Goal: Find specific page/section: Find specific page/section

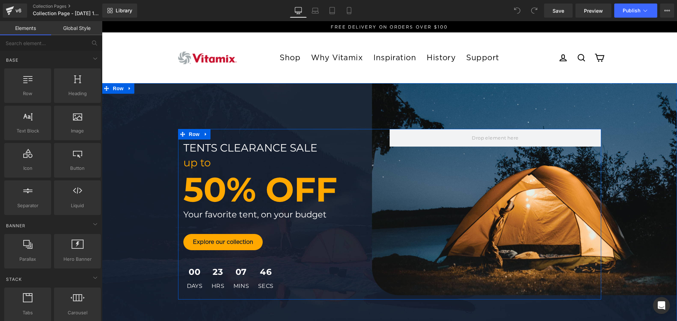
click at [519, 200] on div "tents clearance sale Text Block up to Text Block 50% OFF Text Block Your favori…" at bounding box center [389, 214] width 423 height 171
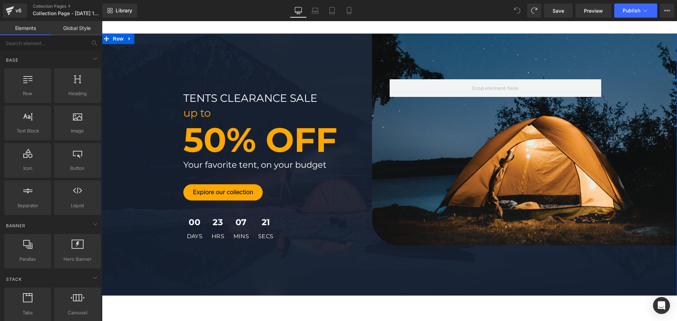
scroll to position [35, 0]
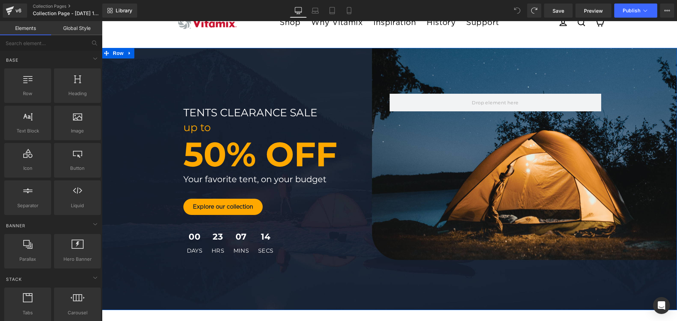
click at [641, 139] on div "tents clearance sale Text Block up to Text Block 50% OFF Text Block Your favori…" at bounding box center [389, 179] width 575 height 171
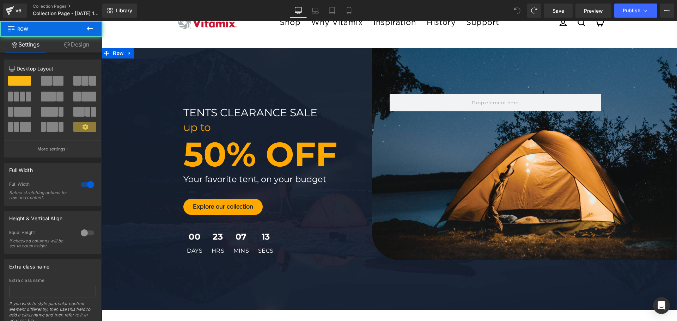
click at [151, 64] on div "tents clearance sale Text Block up to Text Block 50% OFF Text Block Your favori…" at bounding box center [389, 179] width 575 height 263
click at [173, 81] on div "tents clearance sale Text Block up to Text Block 50% OFF Text Block Your favori…" at bounding box center [389, 179] width 575 height 263
click at [115, 52] on span "Row" at bounding box center [118, 53] width 14 height 11
click at [80, 44] on link "Design" at bounding box center [76, 45] width 51 height 16
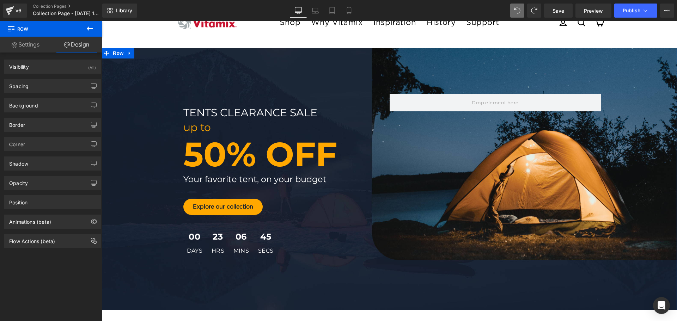
click at [225, 80] on div "tents clearance sale Text Block up to Text Block 50% OFF Text Block Your favori…" at bounding box center [389, 179] width 575 height 263
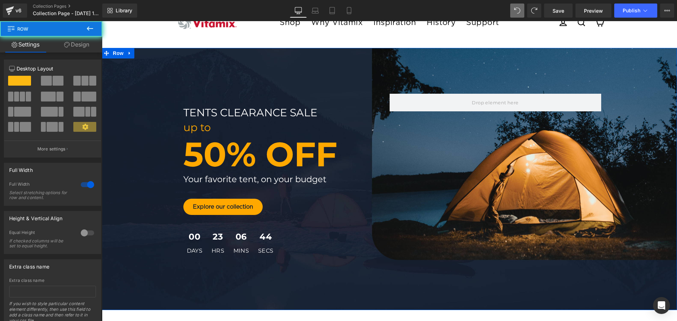
click at [225, 80] on div "tents clearance sale Text Block up to Text Block 50% OFF Text Block Your favori…" at bounding box center [389, 179] width 575 height 263
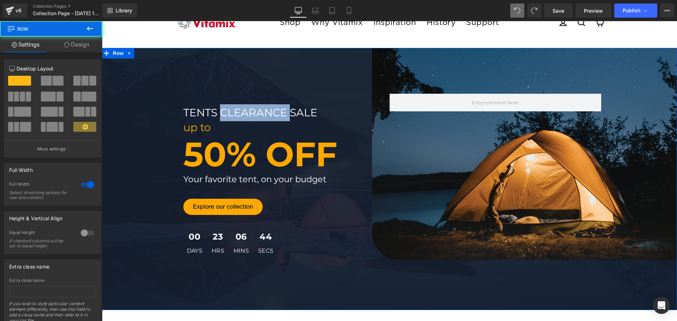
click at [225, 80] on div "tents clearance sale Text Block up to Text Block 50% OFF Text Block Your favori…" at bounding box center [389, 179] width 575 height 263
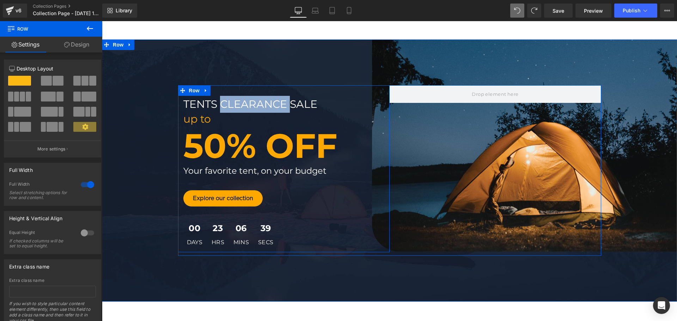
scroll to position [0, 0]
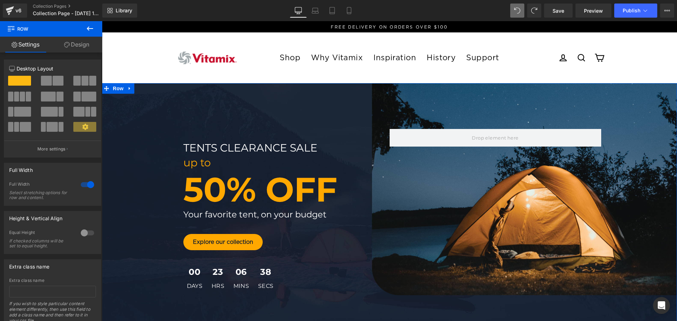
click at [159, 102] on div "tents clearance sale Text Block up to Text Block 50% OFF Text Block Your favori…" at bounding box center [389, 214] width 575 height 263
click at [72, 43] on link "Design" at bounding box center [76, 45] width 51 height 16
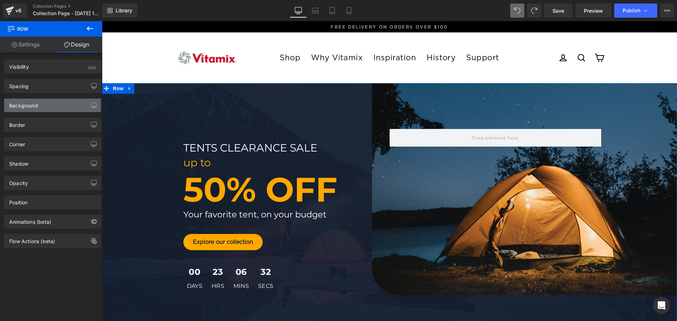
click at [47, 101] on div "Background" at bounding box center [52, 105] width 97 height 13
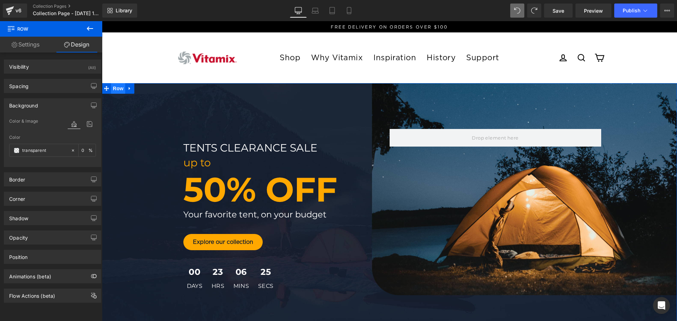
click at [114, 90] on span "Row" at bounding box center [118, 88] width 14 height 11
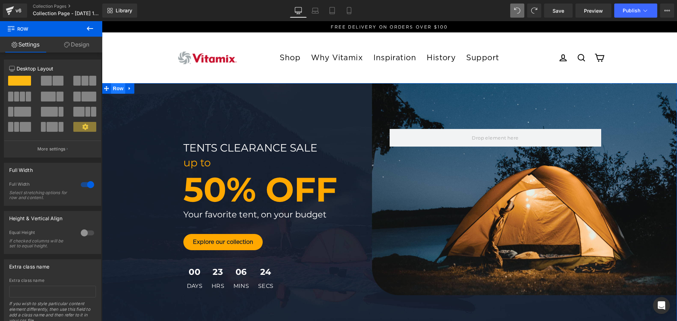
click at [114, 90] on span "Row" at bounding box center [118, 88] width 14 height 11
click at [204, 115] on div "tents clearance sale Text Block up to Text Block 50% OFF Text Block Your favori…" at bounding box center [389, 214] width 575 height 263
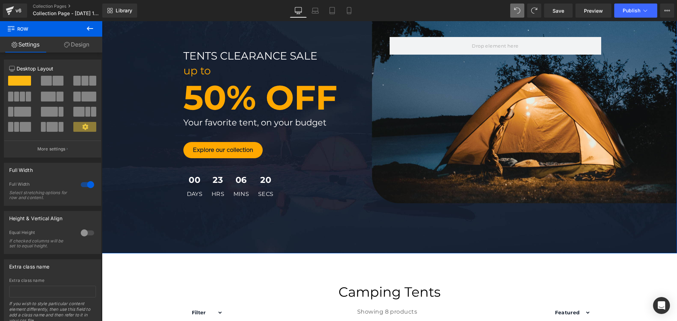
scroll to position [106, 0]
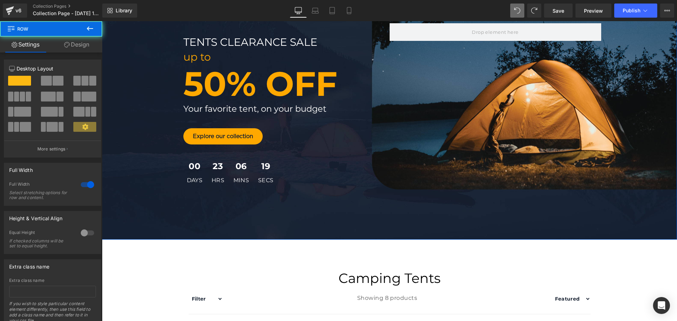
click at [289, 212] on div "tents clearance sale Text Block up to Text Block 50% OFF Text Block Your favori…" at bounding box center [389, 108] width 575 height 263
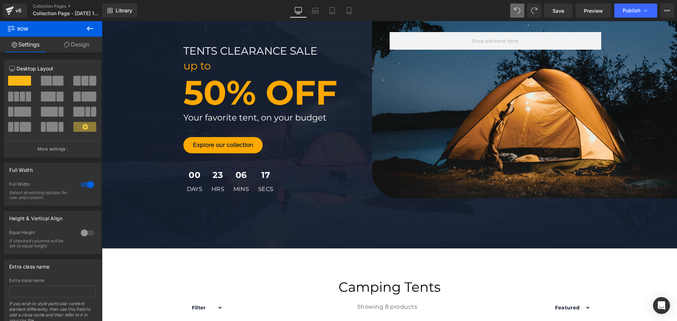
scroll to position [35, 0]
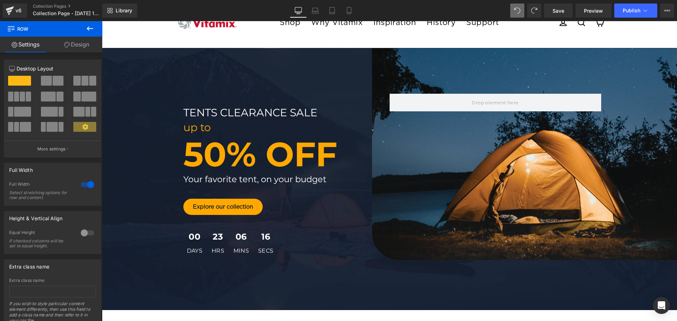
click at [331, 223] on div "tents clearance sale Text Block up to Text Block 50% OFF Text Block Your favori…" at bounding box center [284, 180] width 212 height 153
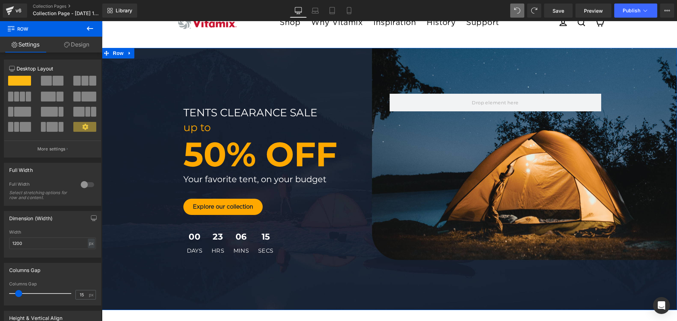
click at [156, 65] on div "tents clearance sale Text Block up to Text Block 50% OFF Text Block Your favori…" at bounding box center [389, 179] width 575 height 263
click at [79, 42] on link "Design" at bounding box center [76, 45] width 51 height 16
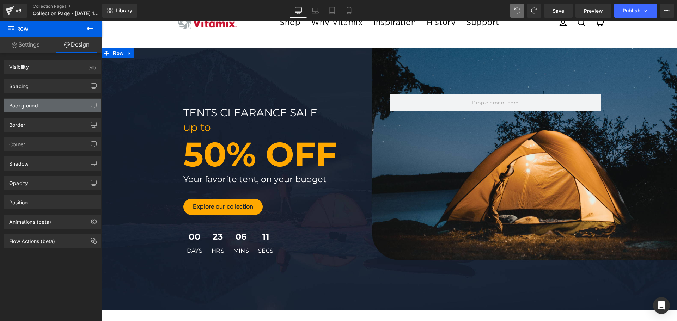
click at [81, 107] on div "Background" at bounding box center [52, 105] width 97 height 13
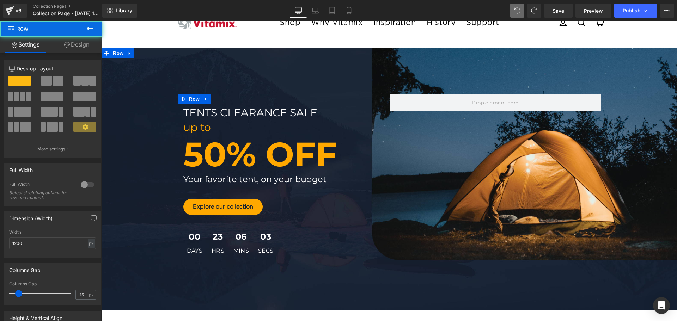
drag, startPoint x: 375, startPoint y: 187, endPoint x: 396, endPoint y: 219, distance: 38.5
click at [396, 226] on div "tents clearance sale Text Block up to Text Block 50% OFF Text Block Your favori…" at bounding box center [389, 179] width 423 height 171
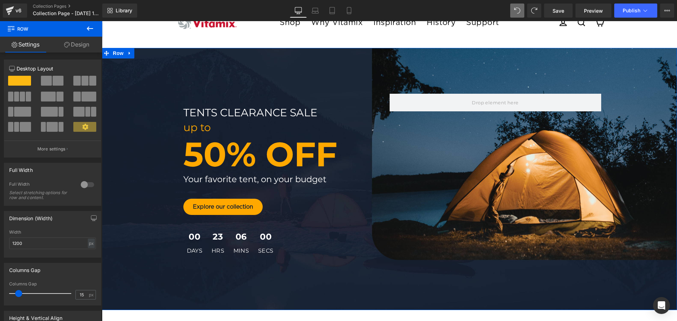
click at [405, 77] on div "tents clearance sale Text Block up to Text Block 50% OFF Text Block Your favori…" at bounding box center [389, 179] width 575 height 263
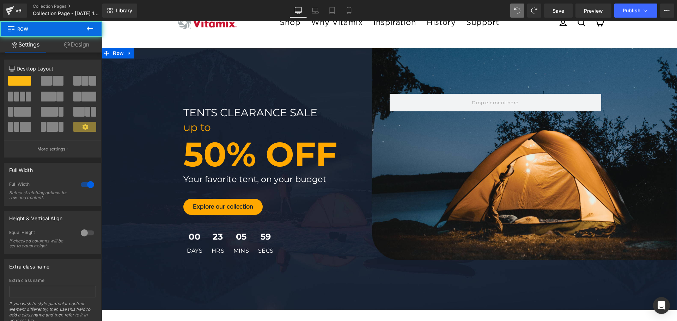
click at [369, 73] on div "tents clearance sale Text Block up to Text Block 50% OFF Text Block Your favori…" at bounding box center [389, 179] width 575 height 263
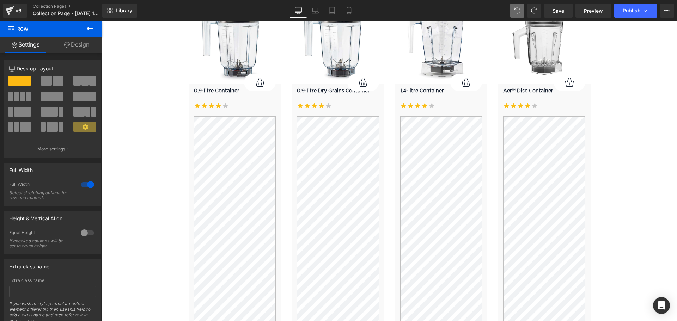
scroll to position [2046, 0]
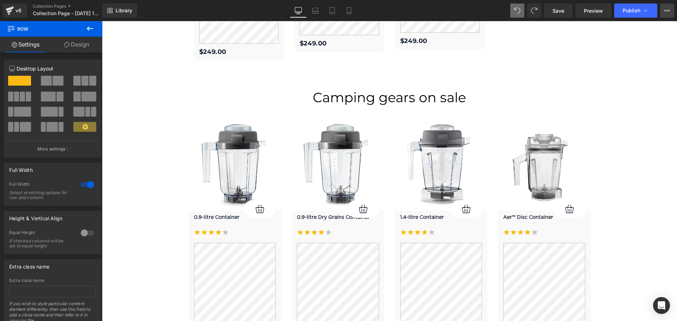
click at [666, 10] on icon at bounding box center [668, 11] width 6 height 6
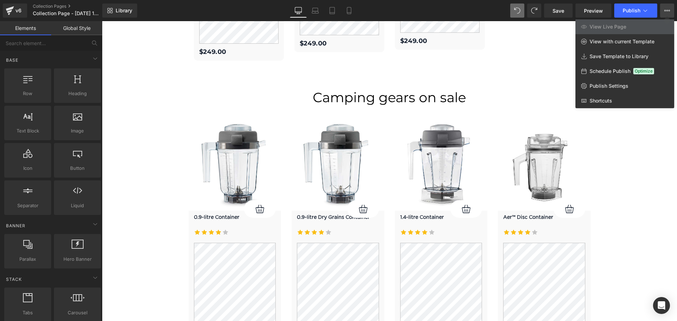
click at [642, 171] on div at bounding box center [389, 171] width 575 height 300
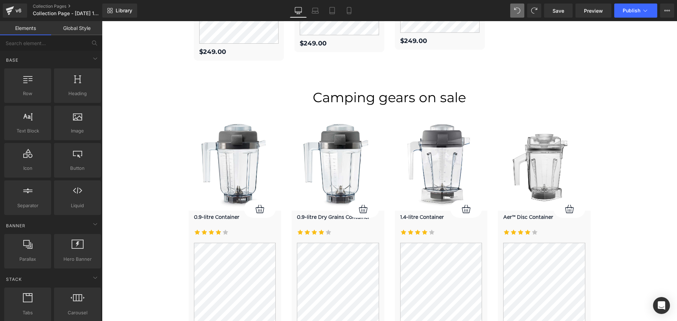
scroll to position [1764, 0]
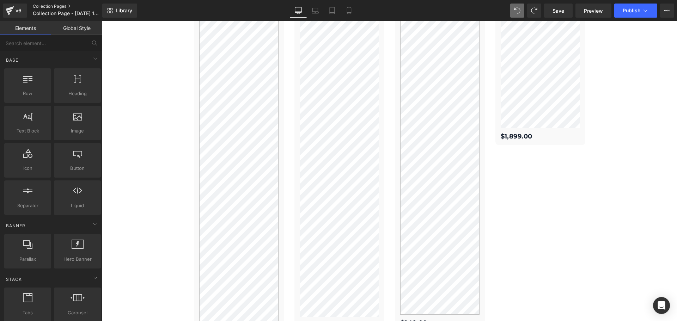
click at [54, 6] on link "Collection Pages" at bounding box center [73, 7] width 81 height 6
